Goal: Task Accomplishment & Management: Manage account settings

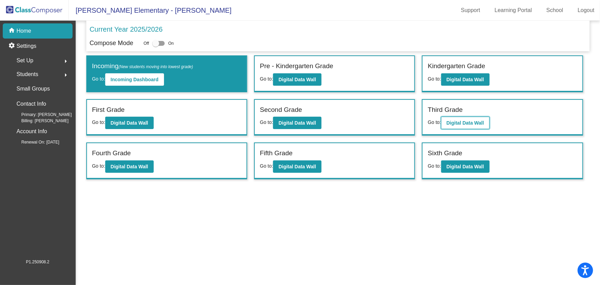
click at [461, 122] on b "Digital Data Wall" at bounding box center [464, 122] width 37 height 5
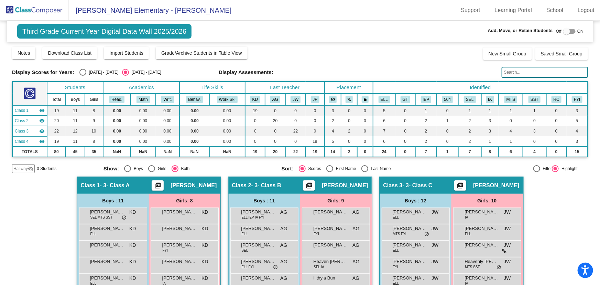
click at [510, 74] on input "text" at bounding box center [544, 72] width 86 height 11
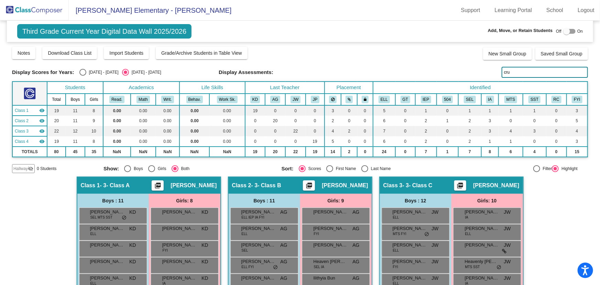
type input "cruz"
drag, startPoint x: 453, startPoint y: 73, endPoint x: 438, endPoint y: 79, distance: 16.5
click at [438, 79] on div "Display Scores for Years: 2024 - 2025 2025 - 2026 Grade/Archive Students in Tab…" at bounding box center [300, 109] width 576 height 127
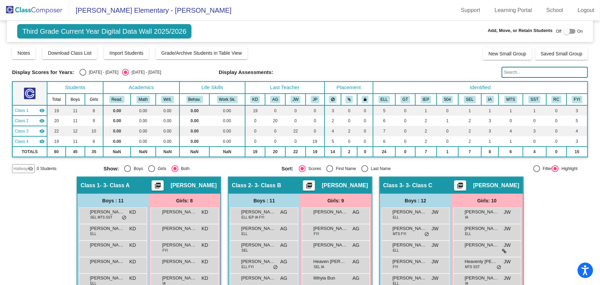
click at [44, 11] on img at bounding box center [34, 10] width 69 height 20
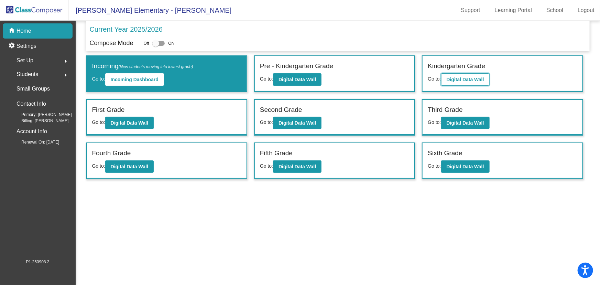
click at [451, 75] on button "Digital Data Wall" at bounding box center [465, 79] width 48 height 12
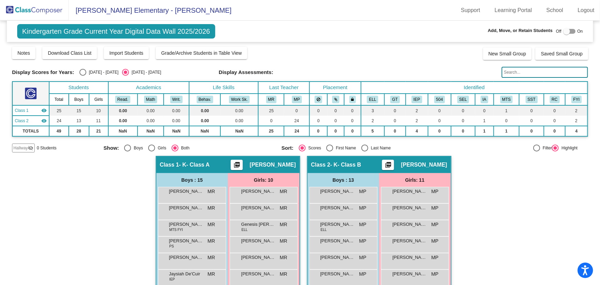
click at [28, 145] on mat-icon "visibility_off" at bounding box center [30, 147] width 5 height 5
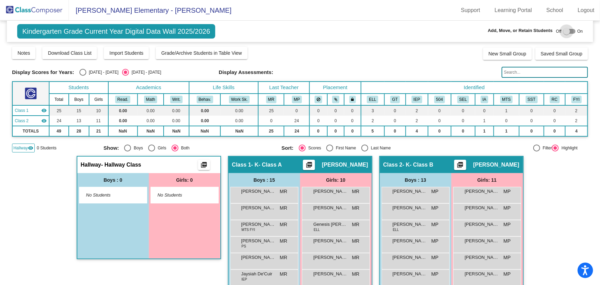
click at [565, 31] on div at bounding box center [566, 31] width 7 height 7
checkbox input "true"
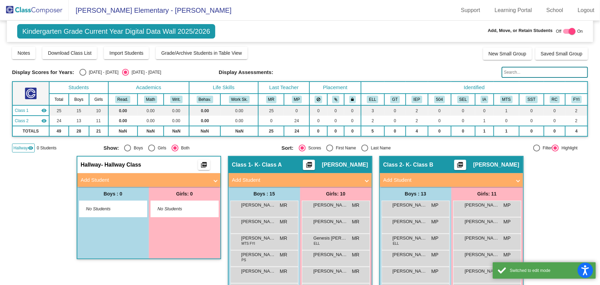
click at [160, 180] on mat-panel-title "Add Student" at bounding box center [145, 180] width 128 height 8
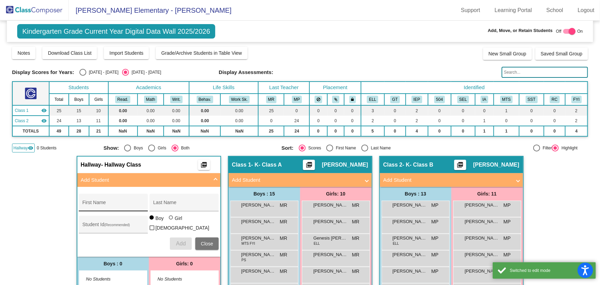
click at [105, 203] on input "First Name" at bounding box center [113, 204] width 62 height 5
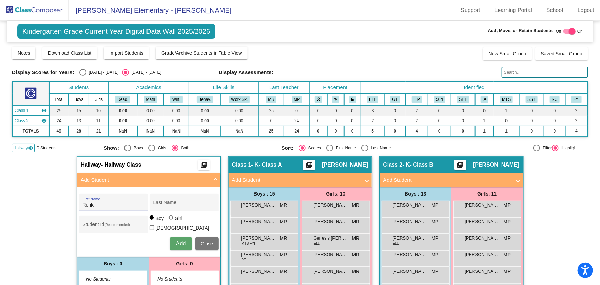
type input "Rorik"
type input "Ehlers"
type input "1054307"
click at [172, 244] on button "Add" at bounding box center [181, 243] width 22 height 12
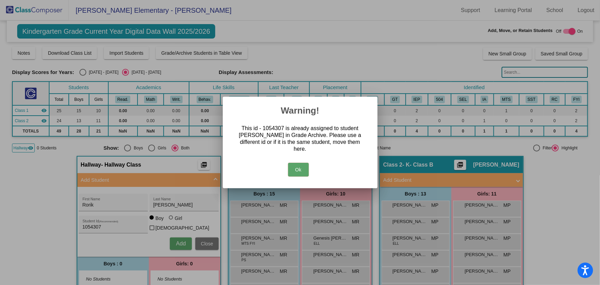
click at [295, 163] on button "Ok" at bounding box center [298, 170] width 21 height 14
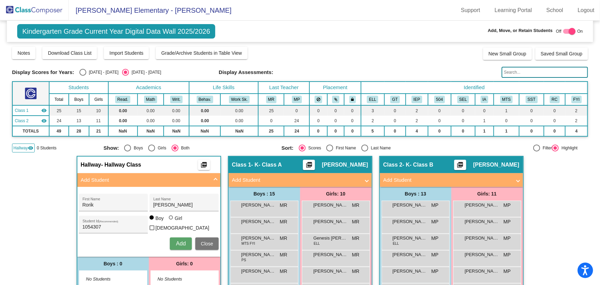
click at [24, 12] on img at bounding box center [34, 10] width 69 height 20
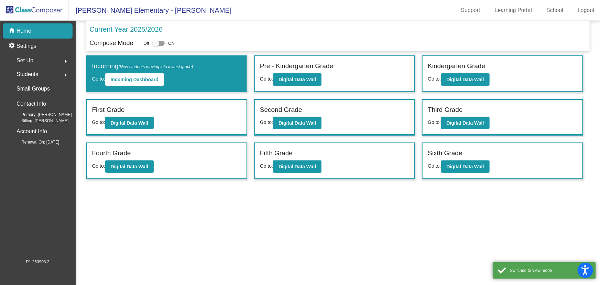
click at [64, 72] on mat-icon "arrow_right" at bounding box center [66, 75] width 8 height 8
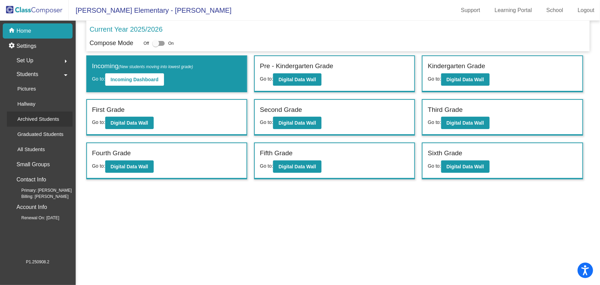
click at [39, 121] on p "Archived Students" at bounding box center [38, 119] width 42 height 8
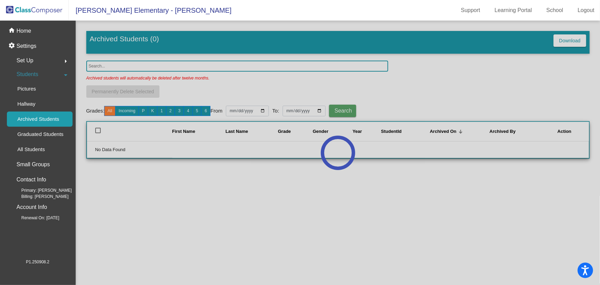
click at [100, 61] on div at bounding box center [338, 153] width 524 height 264
click at [112, 66] on div at bounding box center [338, 153] width 524 height 264
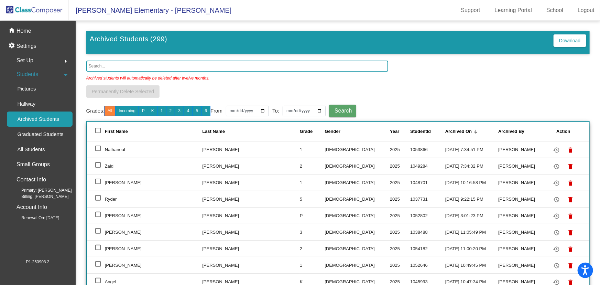
click at [107, 64] on input "text" at bounding box center [237, 65] width 302 height 11
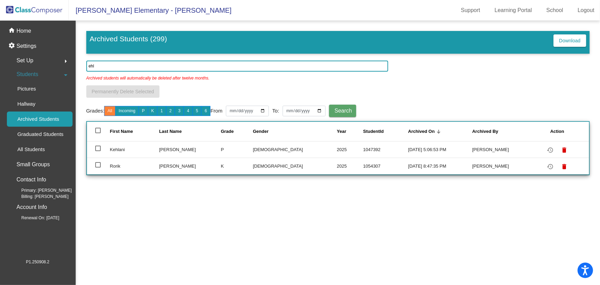
type input "ehl"
click at [96, 163] on div at bounding box center [97, 164] width 5 height 5
click at [98, 167] on input "select row 298" at bounding box center [98, 167] width 0 height 0
checkbox input "true"
click at [549, 164] on mat-icon "restore" at bounding box center [550, 166] width 8 height 8
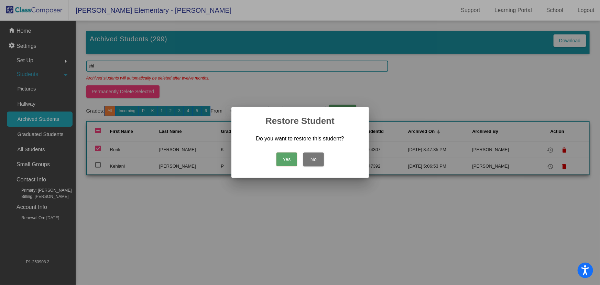
click at [285, 161] on button "Yes" at bounding box center [286, 159] width 21 height 14
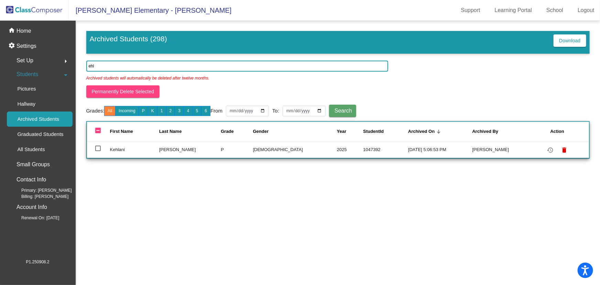
click at [36, 12] on img at bounding box center [34, 10] width 69 height 20
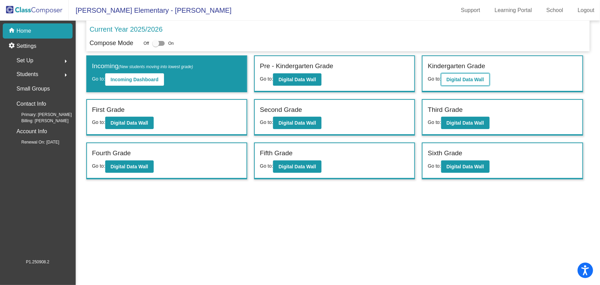
click at [457, 75] on button "Digital Data Wall" at bounding box center [465, 79] width 48 height 12
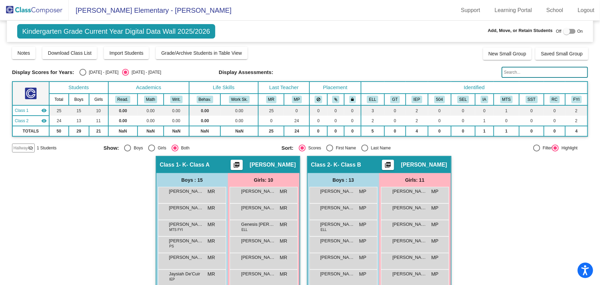
click at [30, 14] on img at bounding box center [34, 10] width 69 height 20
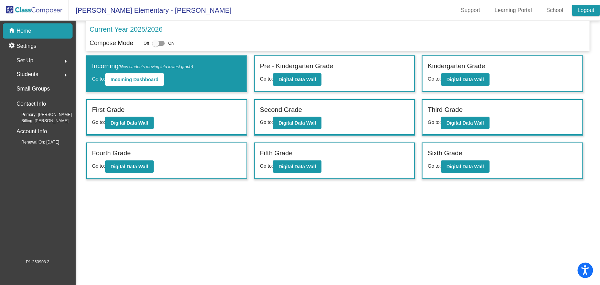
click at [582, 7] on link "Logout" at bounding box center [586, 10] width 28 height 11
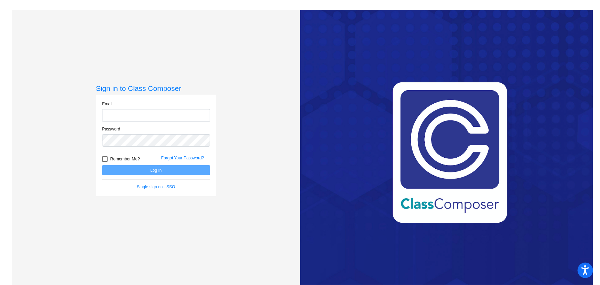
type input "[EMAIL_ADDRESS][DOMAIN_NAME]"
